Goal: Transaction & Acquisition: Purchase product/service

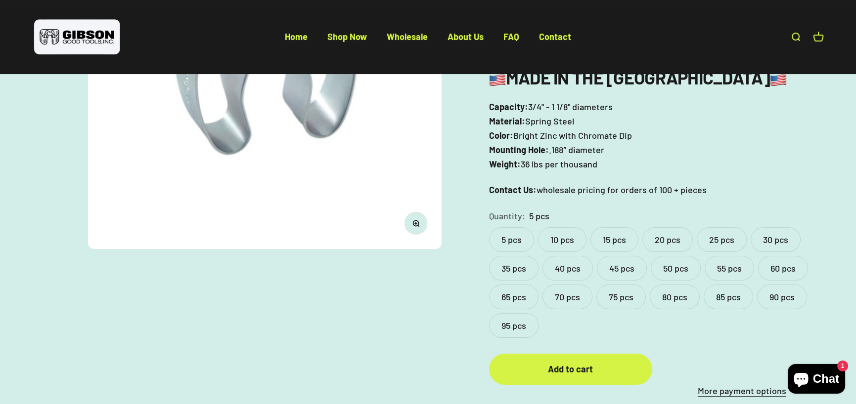
scroll to position [247, 0]
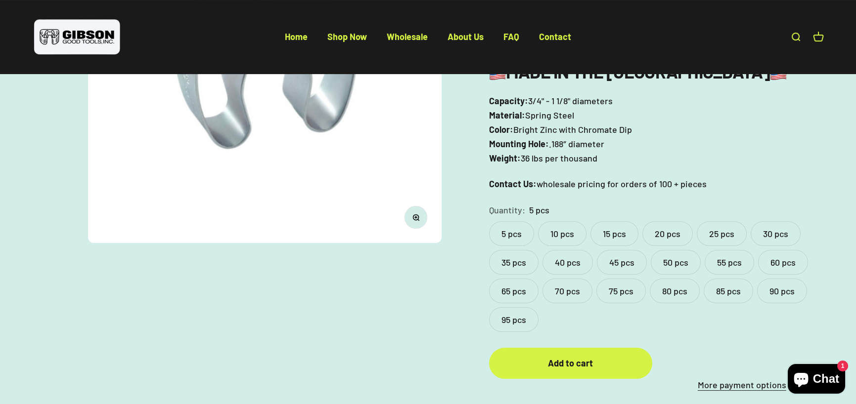
click at [564, 234] on label "10 pcs" at bounding box center [562, 233] width 48 height 25
click at [571, 366] on div "Add to cart" at bounding box center [571, 363] width 124 height 14
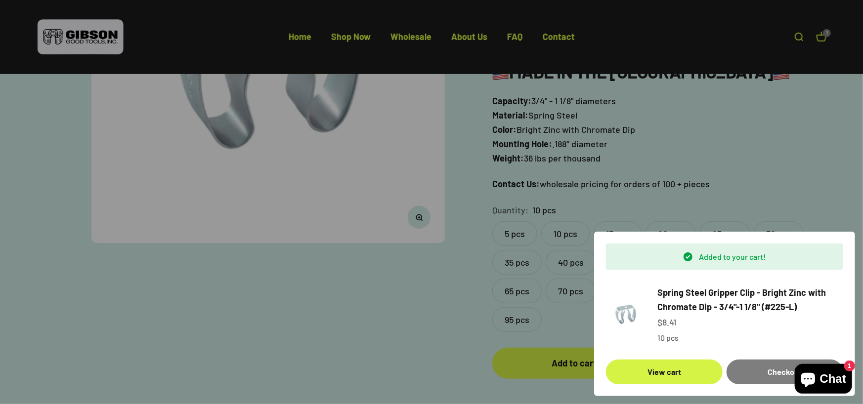
click at [751, 144] on div at bounding box center [431, 202] width 863 height 404
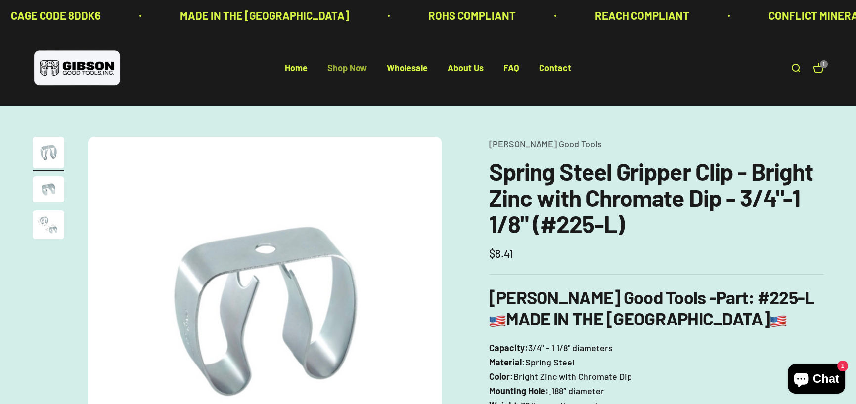
click at [349, 66] on link "Shop Now" at bounding box center [347, 68] width 40 height 11
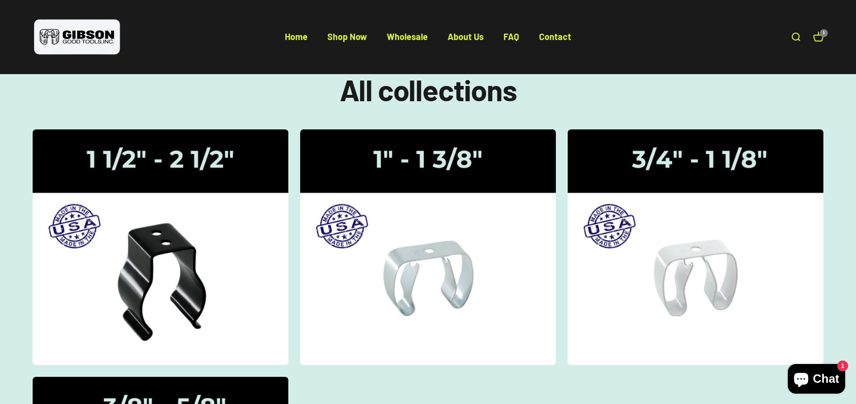
scroll to position [49, 0]
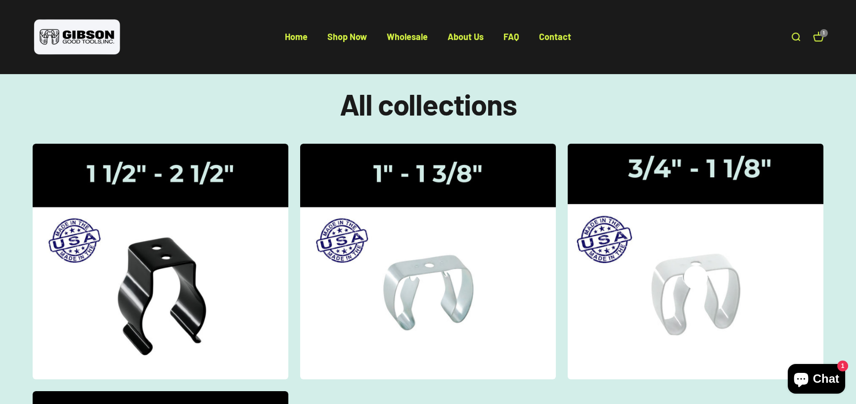
click at [691, 178] on img at bounding box center [695, 261] width 271 height 250
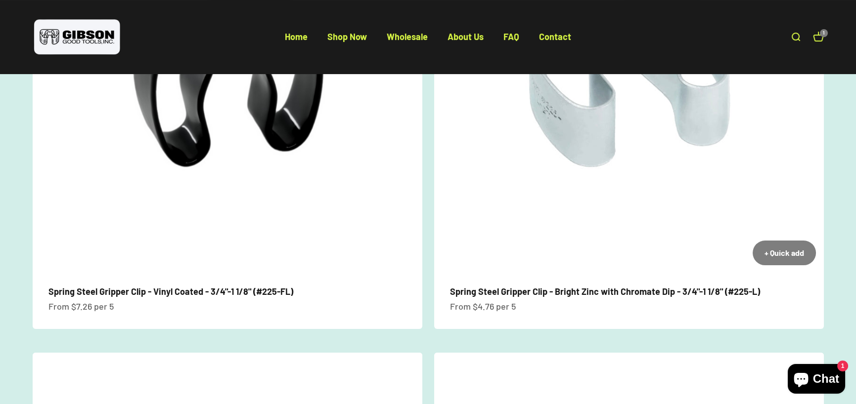
scroll to position [247, 0]
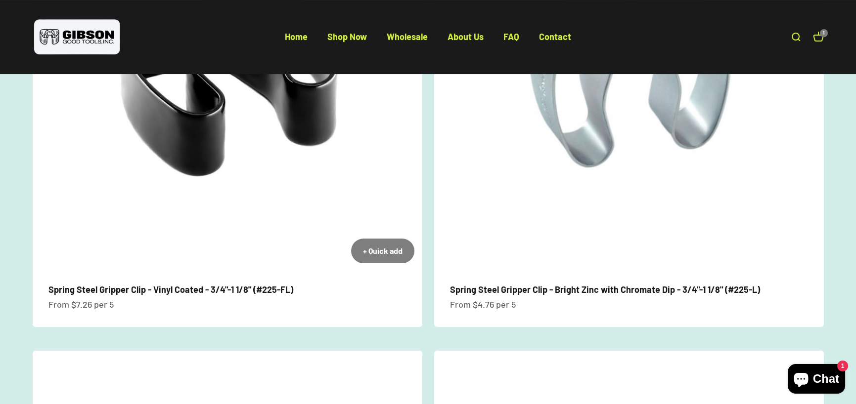
click at [182, 166] on img at bounding box center [228, 77] width 390 height 390
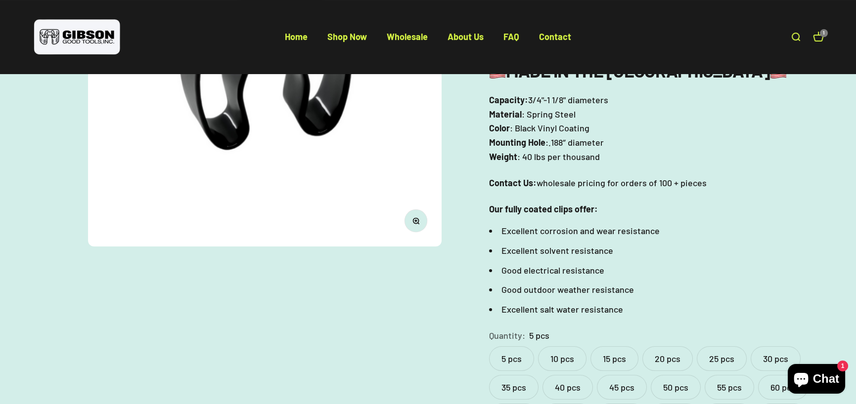
scroll to position [297, 0]
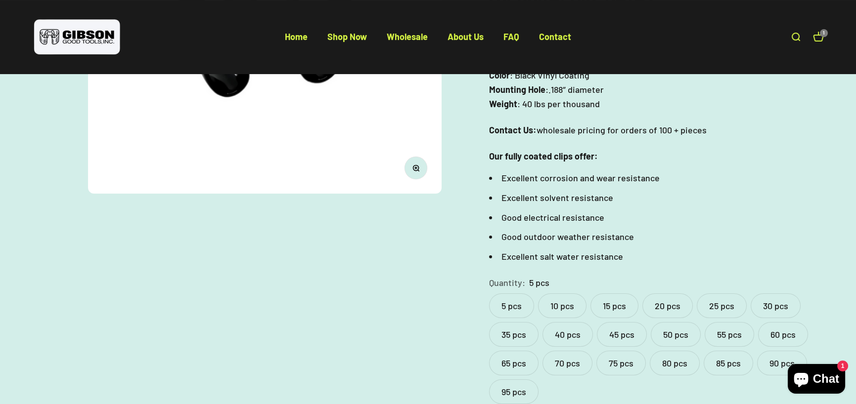
click at [557, 294] on label "10 pcs" at bounding box center [562, 306] width 48 height 25
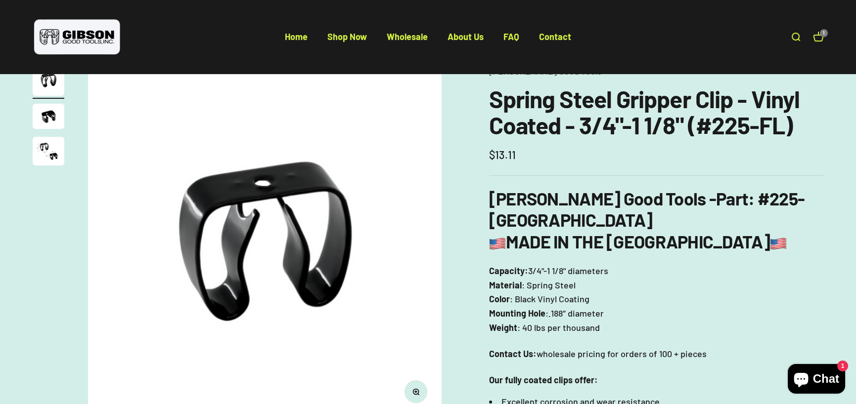
scroll to position [346, 0]
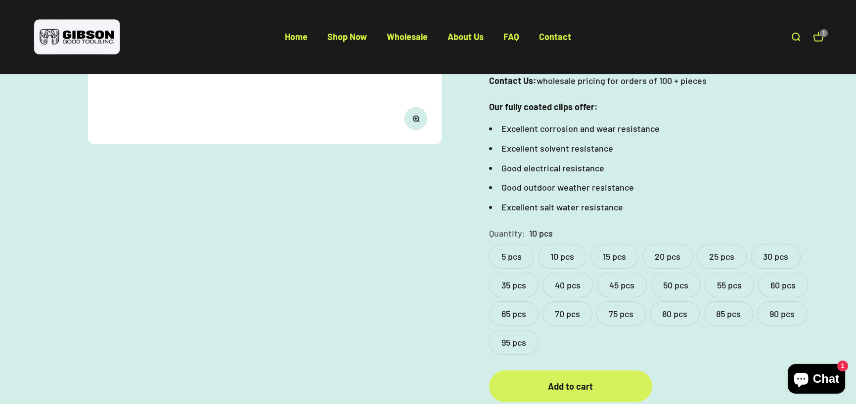
click at [538, 380] on div "Add to cart" at bounding box center [571, 387] width 124 height 14
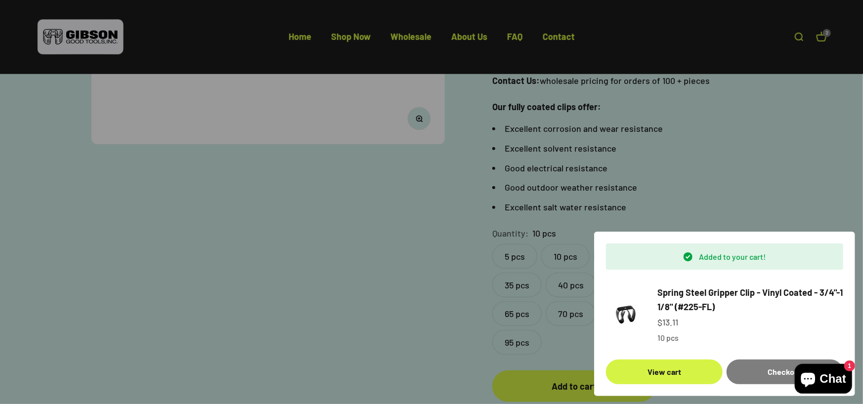
click at [742, 138] on div at bounding box center [431, 202] width 863 height 404
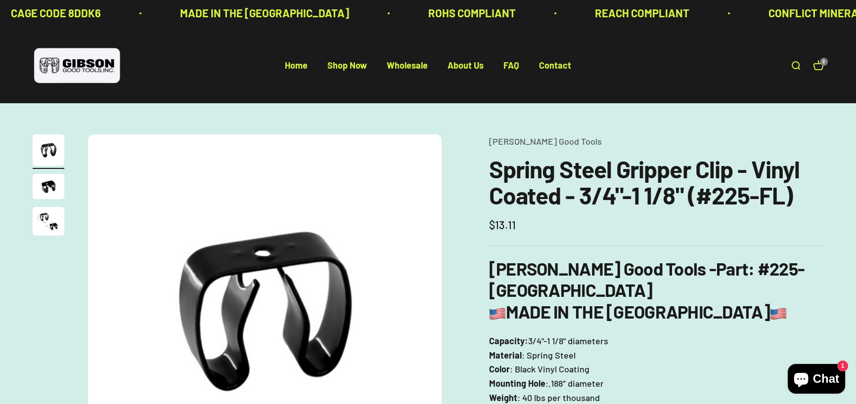
scroll to position [0, 0]
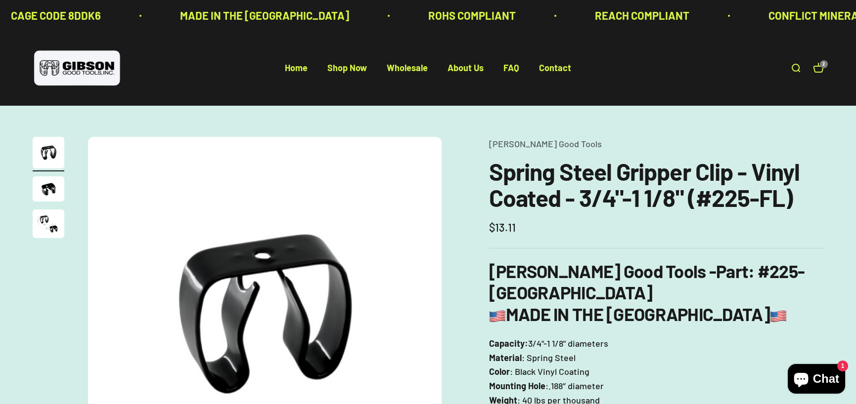
click at [820, 69] on link "Open cart 2" at bounding box center [818, 68] width 11 height 11
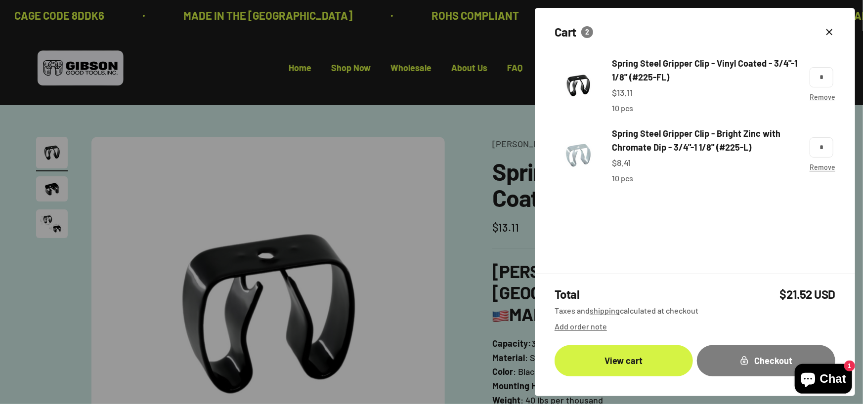
click at [336, 98] on div at bounding box center [431, 202] width 863 height 404
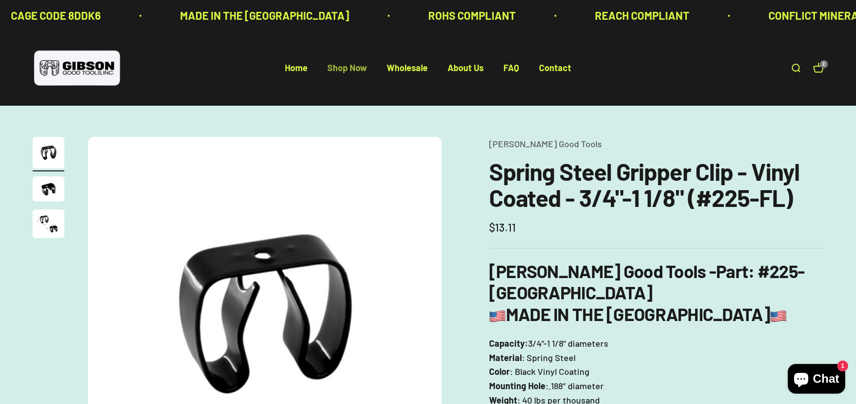
click at [356, 68] on link "Shop Now" at bounding box center [347, 68] width 40 height 11
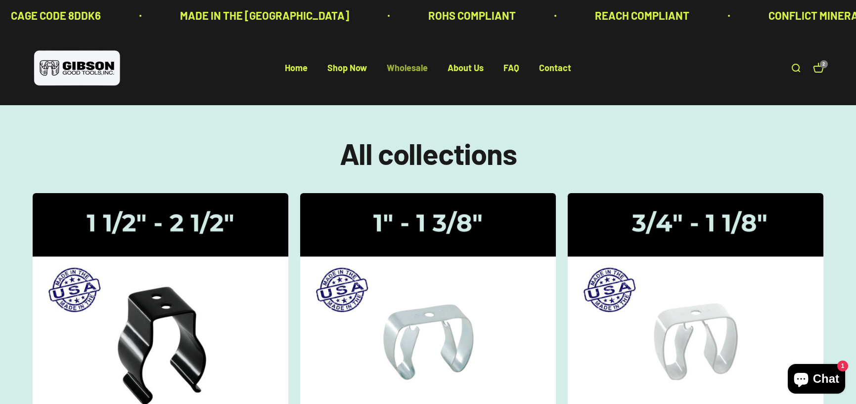
click at [418, 70] on link "Wholesale" at bounding box center [407, 68] width 41 height 11
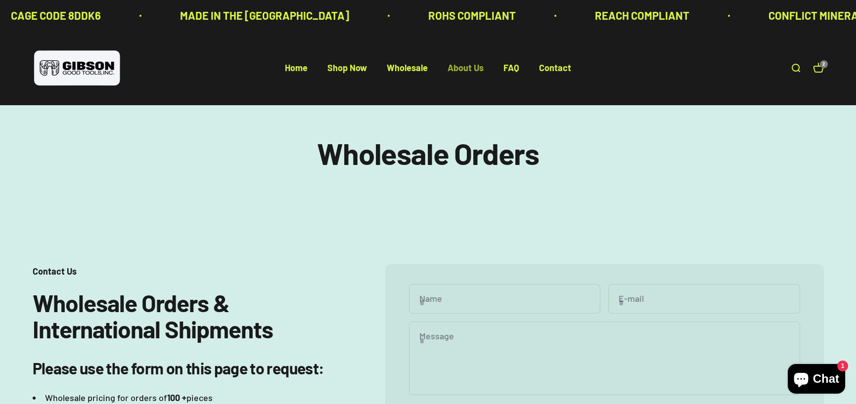
click at [475, 69] on link "About Us" at bounding box center [465, 68] width 36 height 11
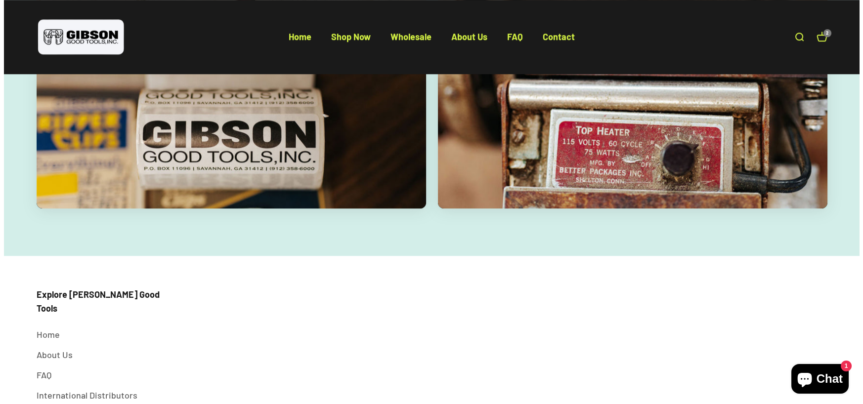
scroll to position [1987, 0]
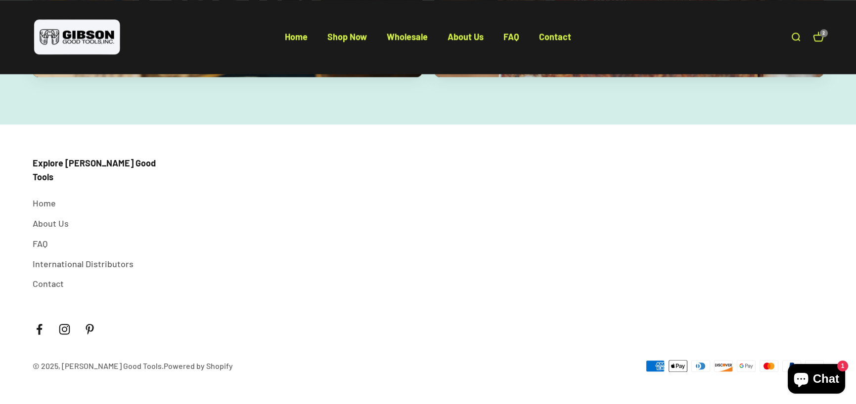
click at [820, 34] on cart-count "2" at bounding box center [824, 33] width 8 height 8
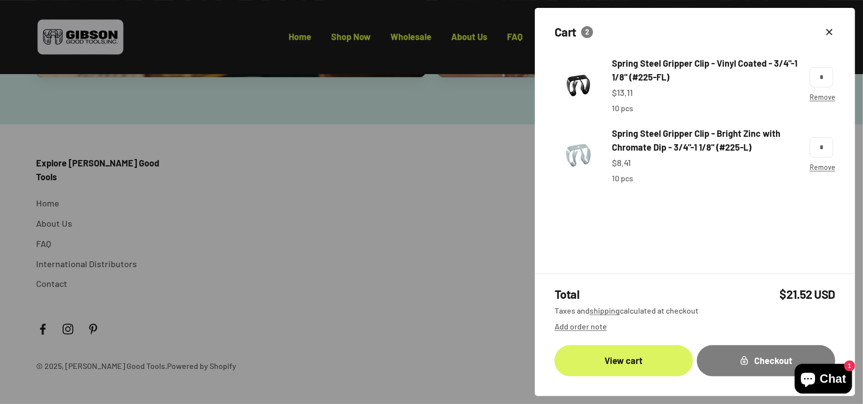
click at [645, 351] on link "View cart" at bounding box center [624, 361] width 138 height 31
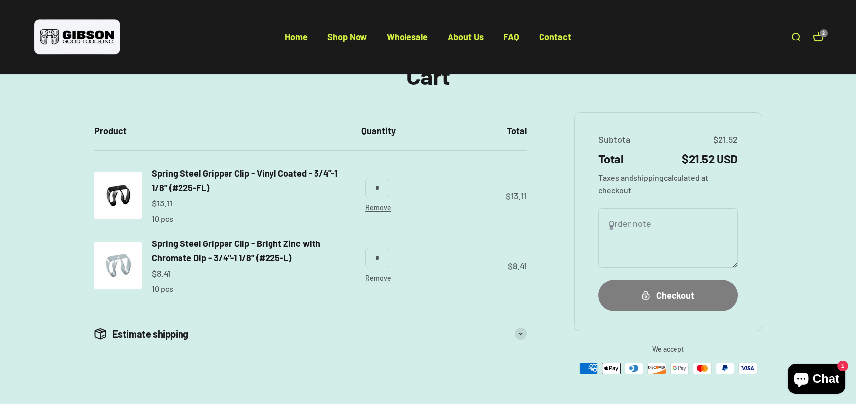
scroll to position [49, 0]
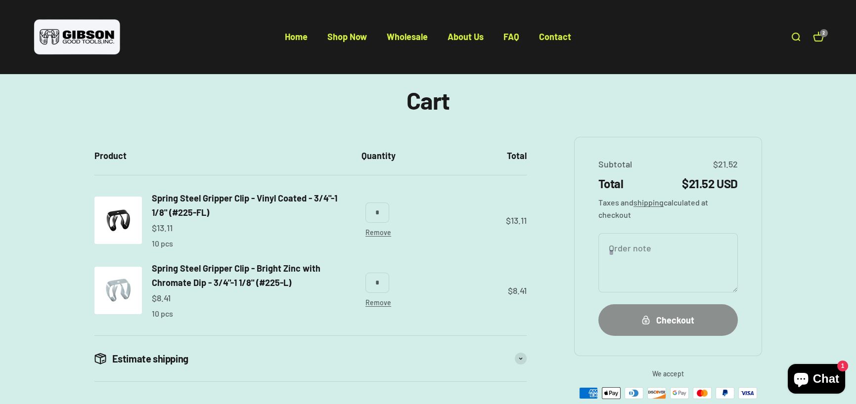
click at [696, 327] on button "Checkout" at bounding box center [667, 320] width 139 height 31
